Goal: Task Accomplishment & Management: Manage account settings

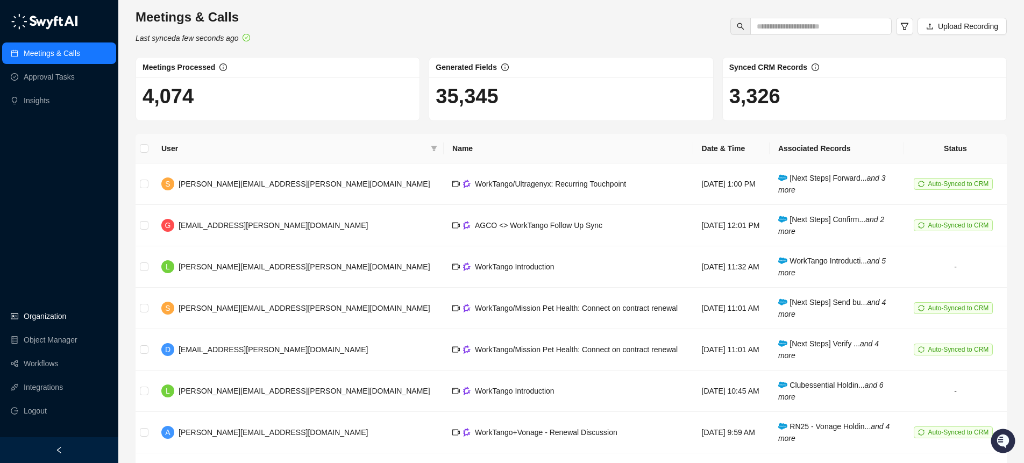
click at [46, 309] on link "Organization" at bounding box center [45, 316] width 42 height 22
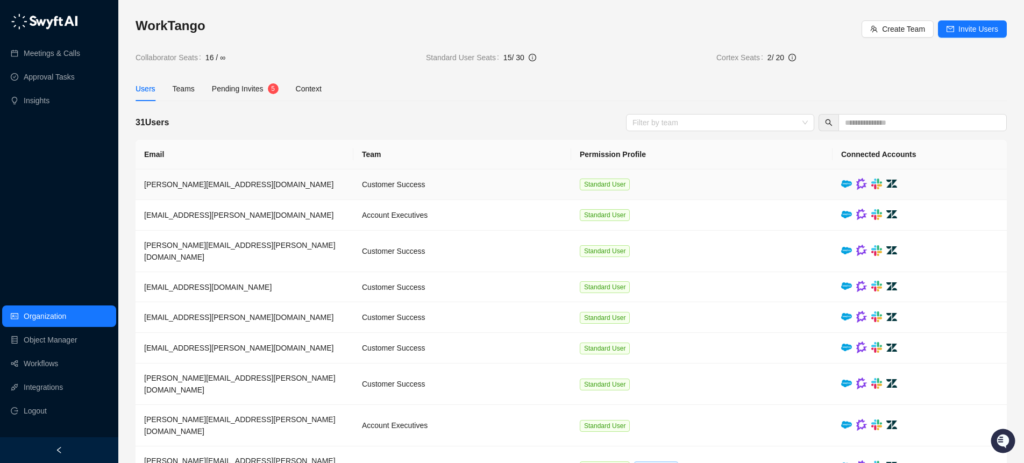
click at [286, 180] on td "[PERSON_NAME][EMAIL_ADDRESS][DOMAIN_NAME]" at bounding box center [245, 184] width 218 height 31
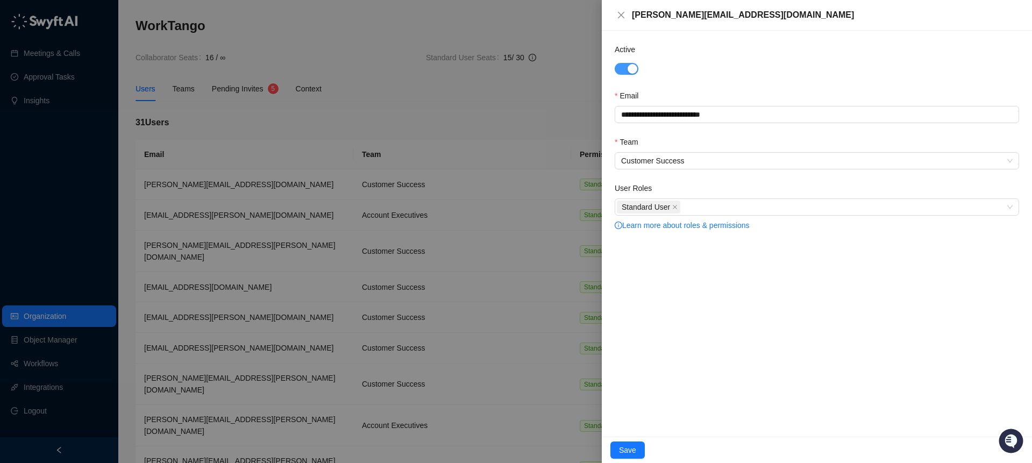
click at [621, 70] on span "button" at bounding box center [627, 69] width 24 height 12
click at [626, 450] on span "Save" at bounding box center [627, 450] width 17 height 12
